Goal: Complete application form: Complete application form

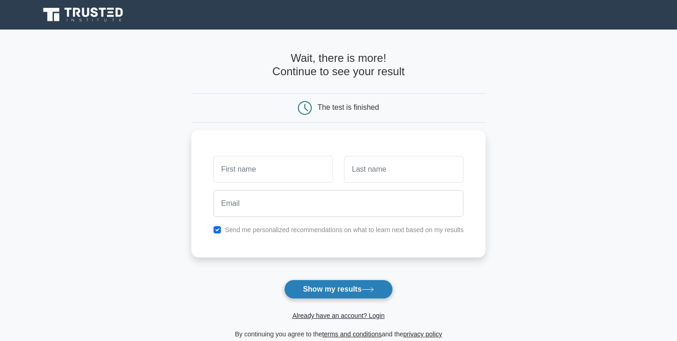
click at [324, 293] on button "Show my results" at bounding box center [338, 289] width 109 height 19
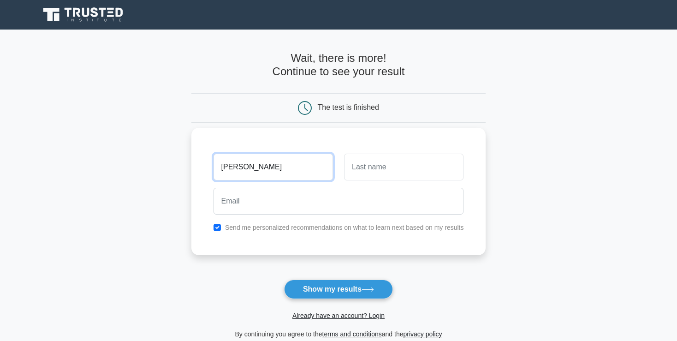
type input "[PERSON_NAME]"
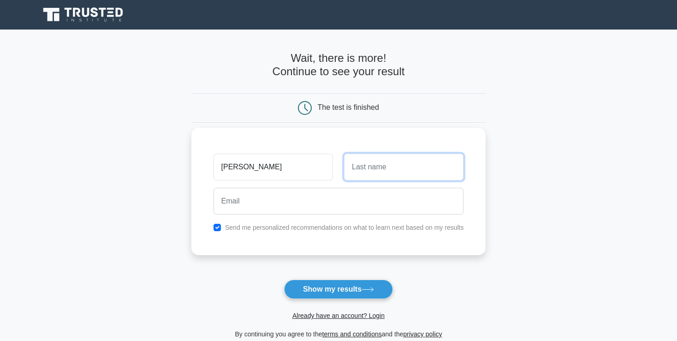
click at [385, 169] on input "text" at bounding box center [404, 167] width 120 height 27
type input "Muvuringi"
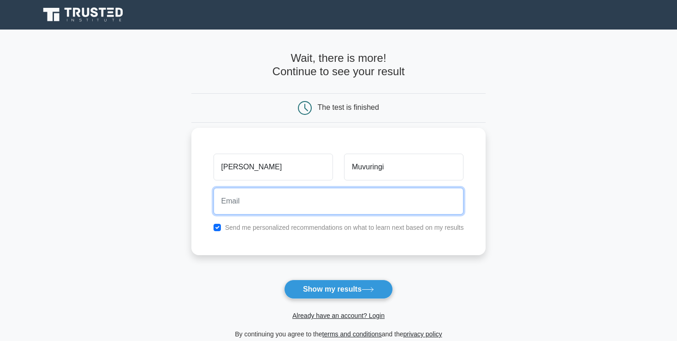
click at [272, 207] on input "email" at bounding box center [339, 201] width 251 height 27
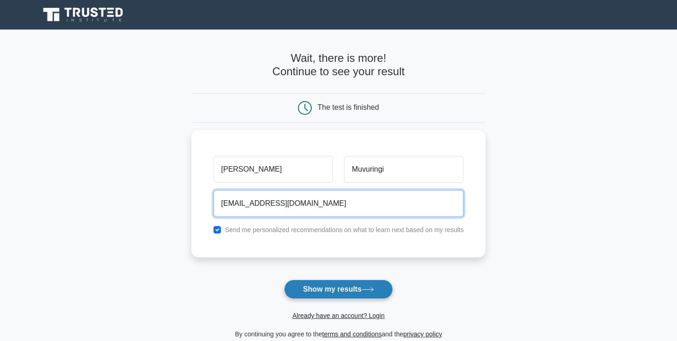
type input "[EMAIL_ADDRESS][DOMAIN_NAME]"
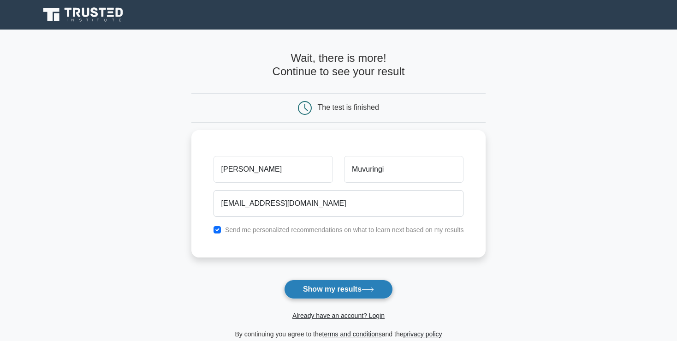
click at [314, 285] on button "Show my results" at bounding box center [338, 289] width 109 height 19
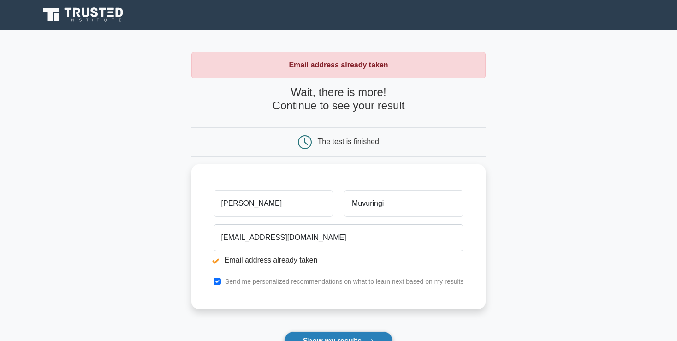
click at [329, 338] on button "Show my results" at bounding box center [338, 340] width 109 height 19
